Goal: Task Accomplishment & Management: Use online tool/utility

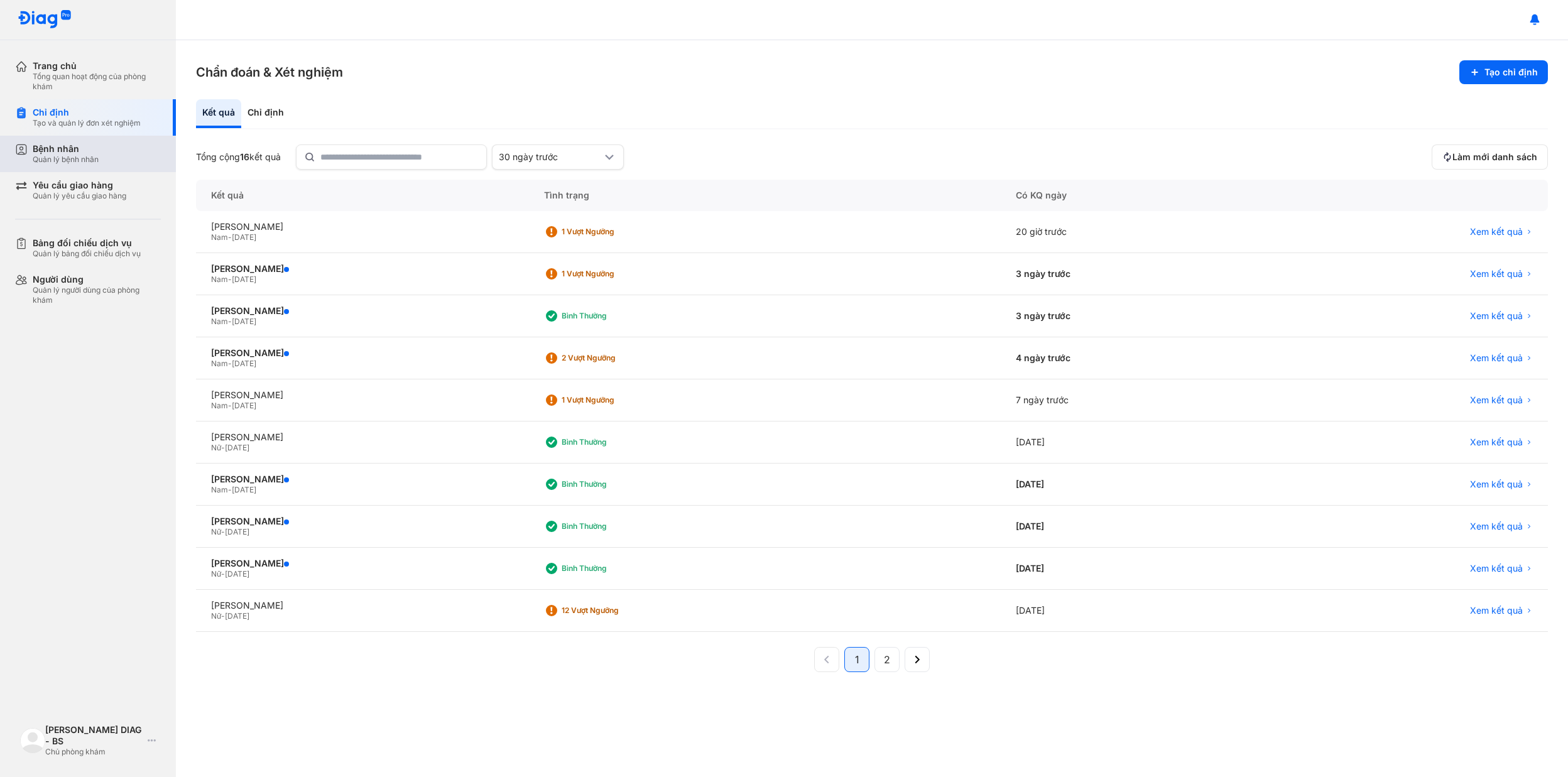
click at [103, 164] on div "Bệnh nhân Quản lý bệnh nhân" at bounding box center [97, 154] width 128 height 22
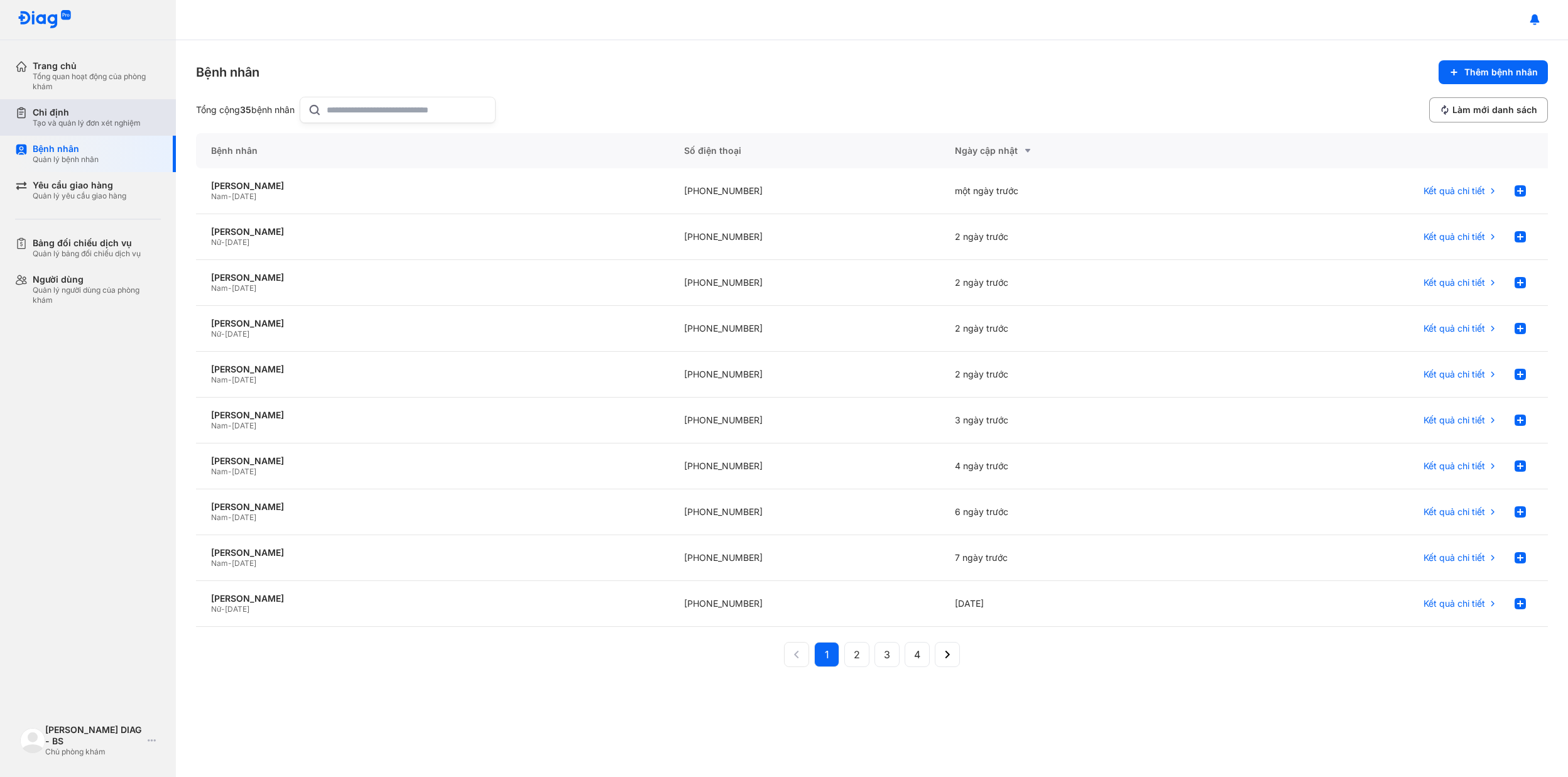
click at [51, 112] on div "Chỉ định" at bounding box center [86, 112] width 108 height 11
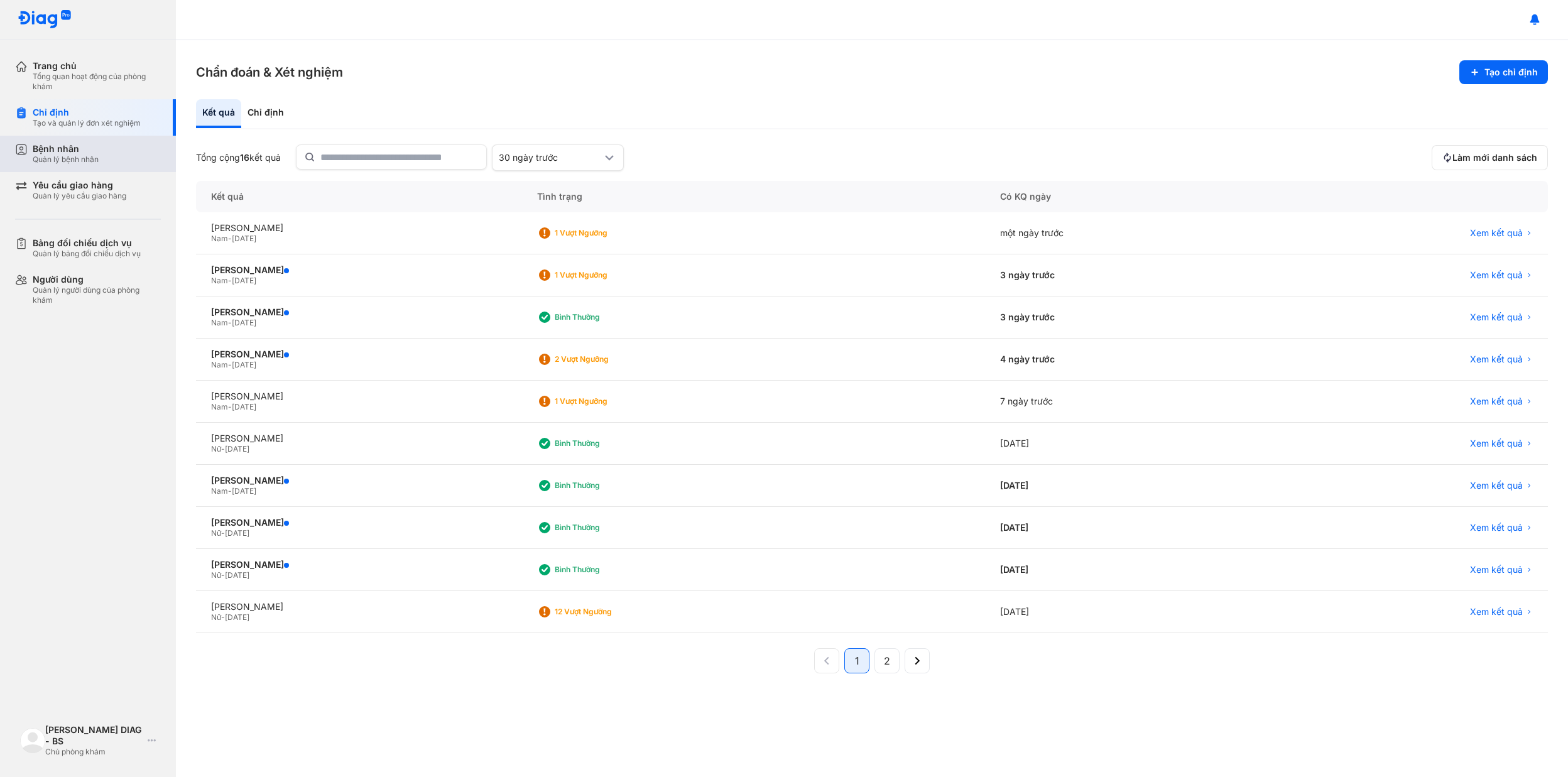
click at [99, 159] on div "Bệnh nhân Quản lý bệnh nhân" at bounding box center [97, 154] width 128 height 22
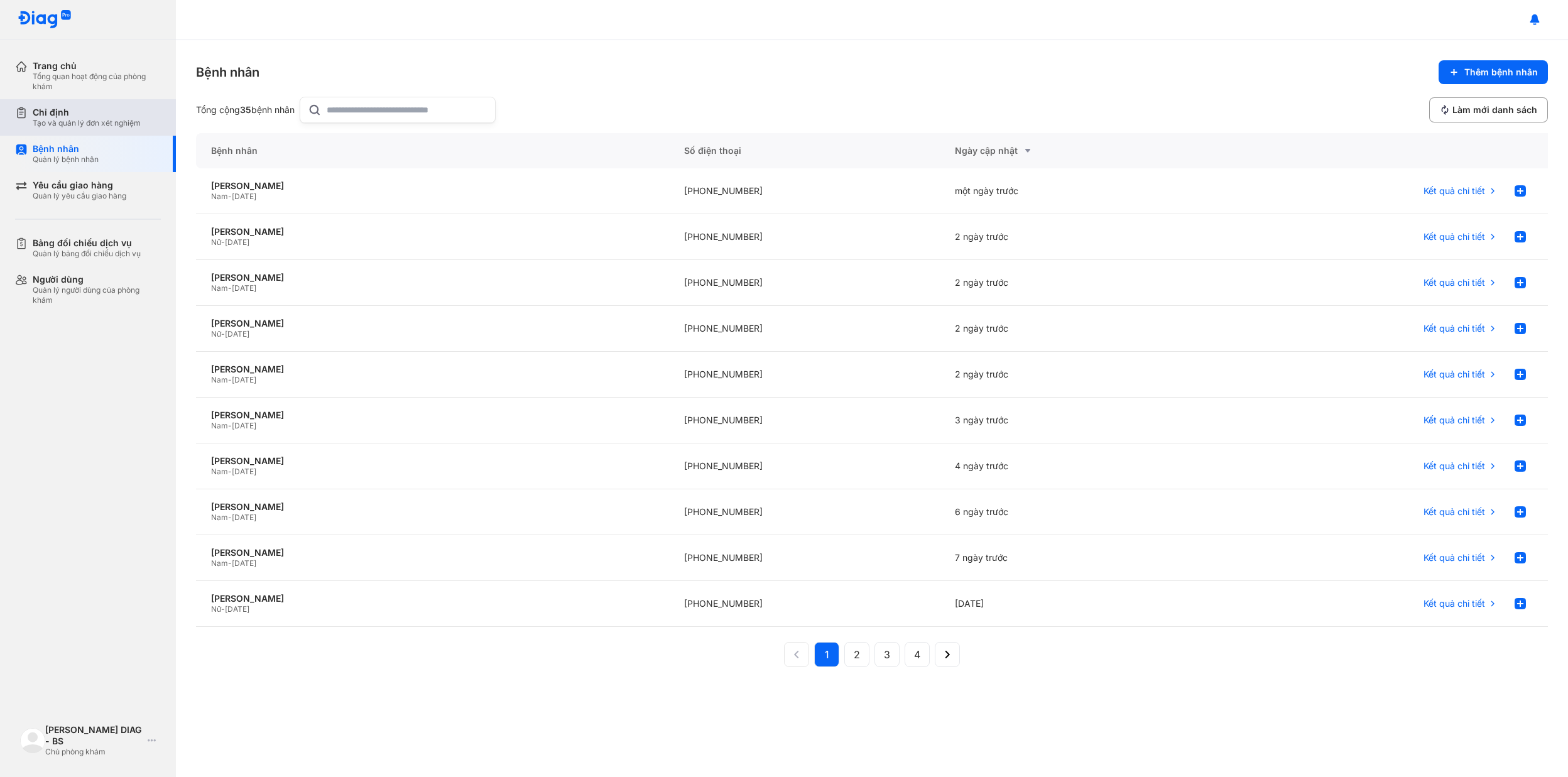
click at [105, 112] on div "Chỉ định" at bounding box center [86, 112] width 108 height 11
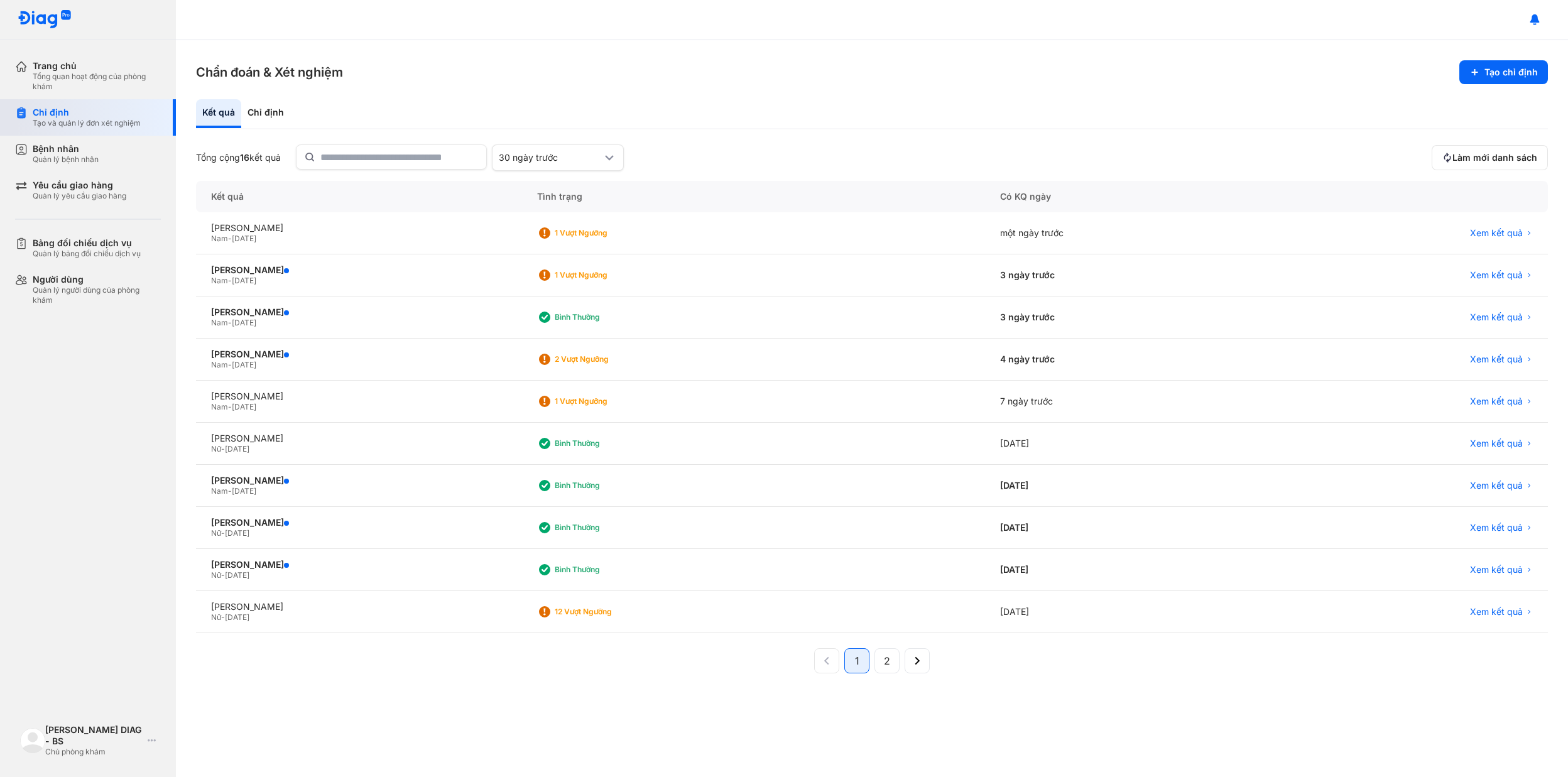
click at [89, 122] on div "Tạo và quản lý đơn xét nghiệm" at bounding box center [86, 123] width 108 height 10
click at [272, 105] on div "Chỉ định" at bounding box center [265, 114] width 49 height 29
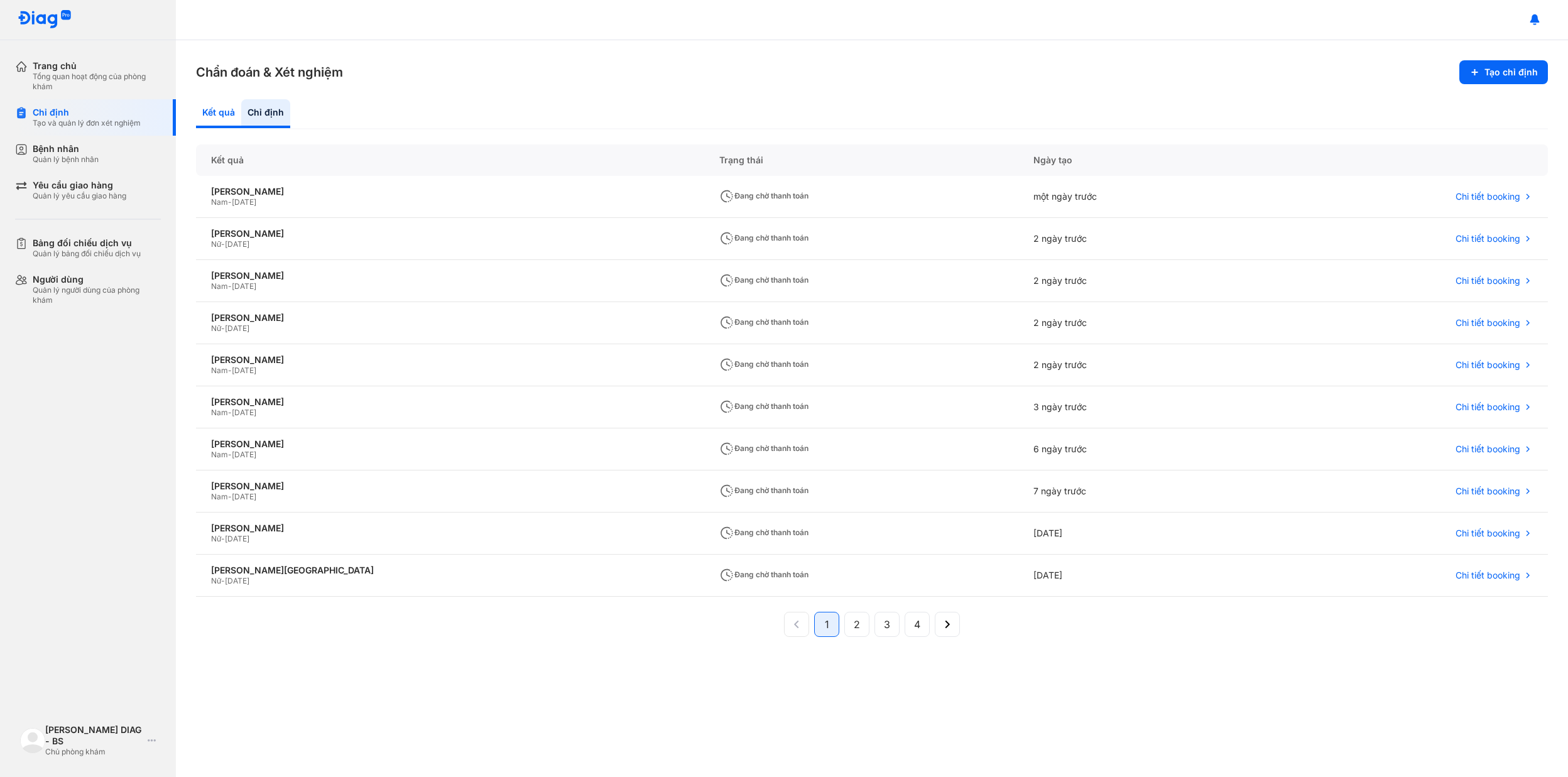
click at [241, 113] on div "Kết quả" at bounding box center [265, 114] width 49 height 29
